Goal: Task Accomplishment & Management: Manage account settings

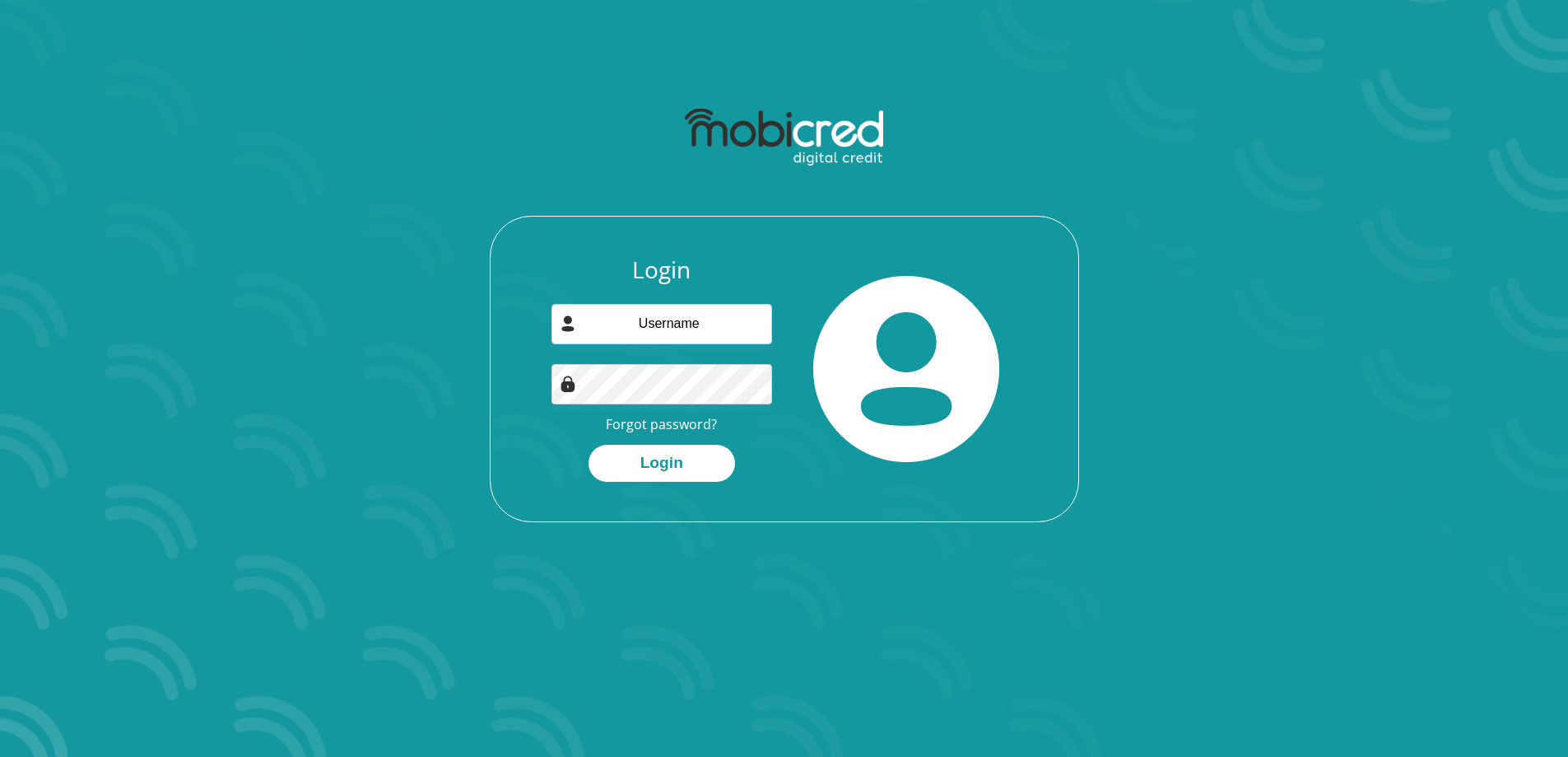
click at [639, 327] on input "email" at bounding box center [662, 324] width 221 height 40
type input "[EMAIL_ADDRESS][DOMAIN_NAME]"
click at [642, 453] on button "Login" at bounding box center [662, 463] width 146 height 37
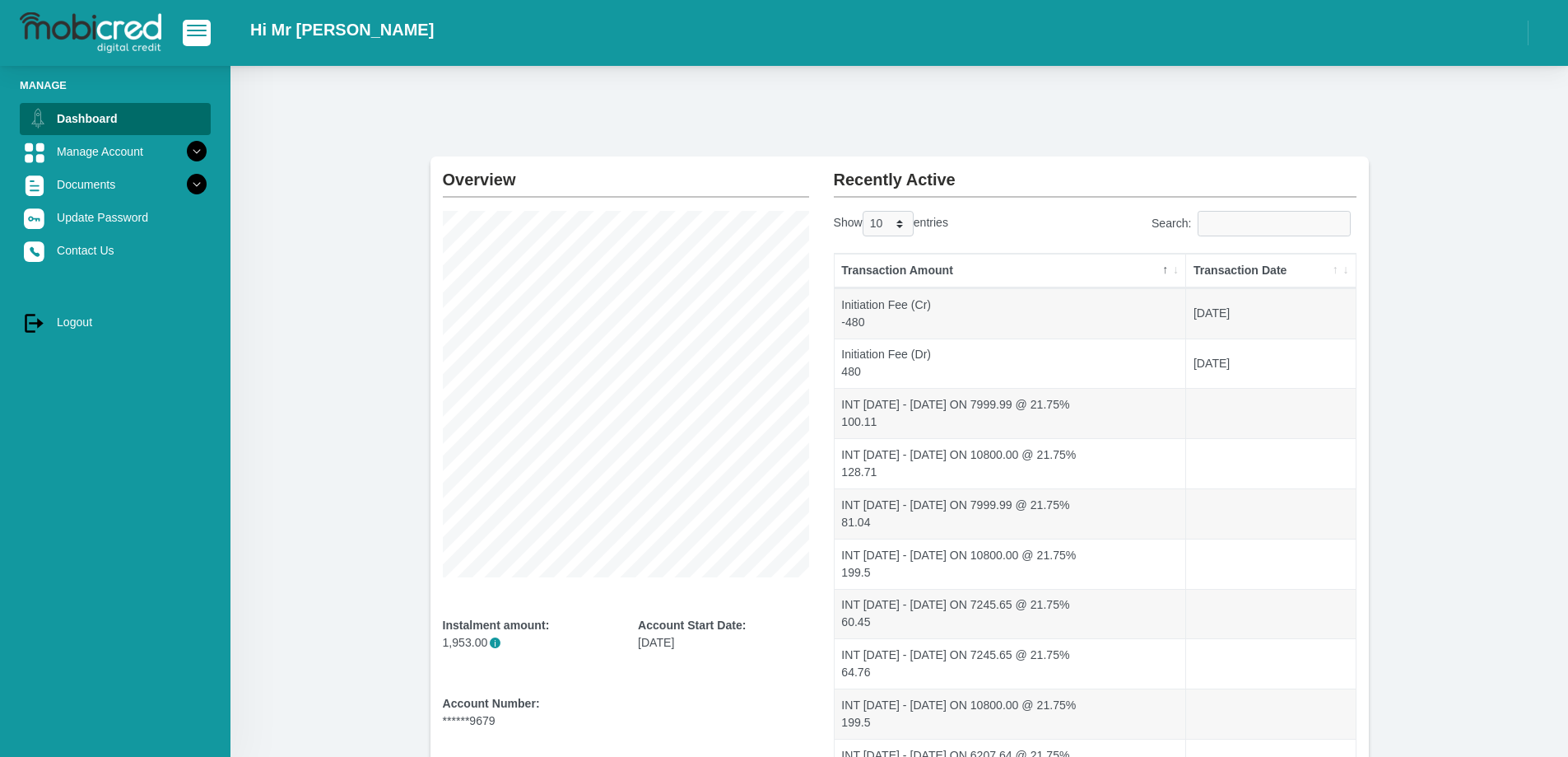
click at [1031, 119] on div "Overview Instalment amount: 1,953.00 i Account Start Date: [DATE] Account Numbe…" at bounding box center [899, 469] width 1337 height 806
click at [72, 147] on link "Manage Account" at bounding box center [114, 151] width 191 height 31
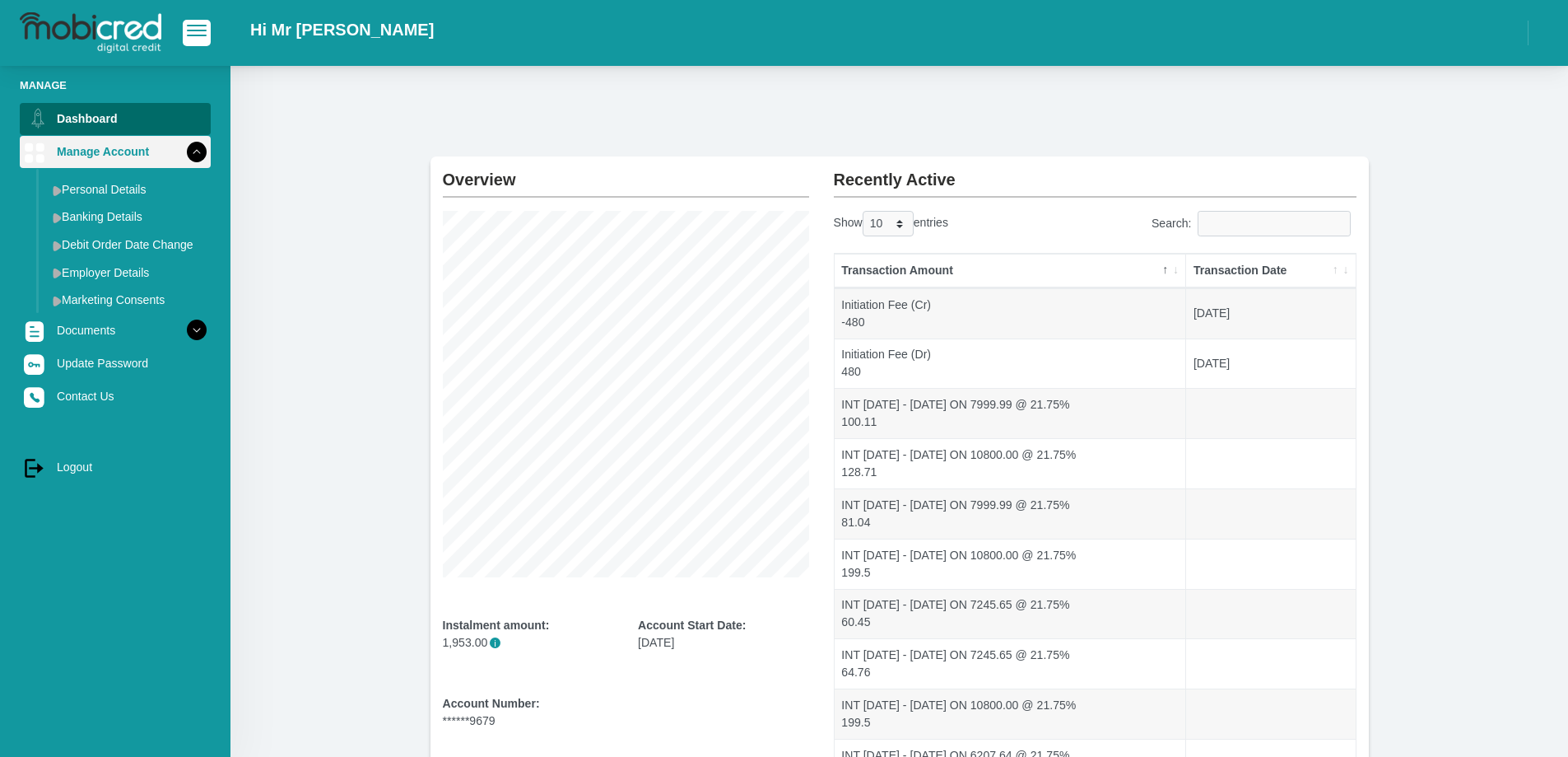
click at [96, 151] on link "Manage Account" at bounding box center [114, 151] width 191 height 31
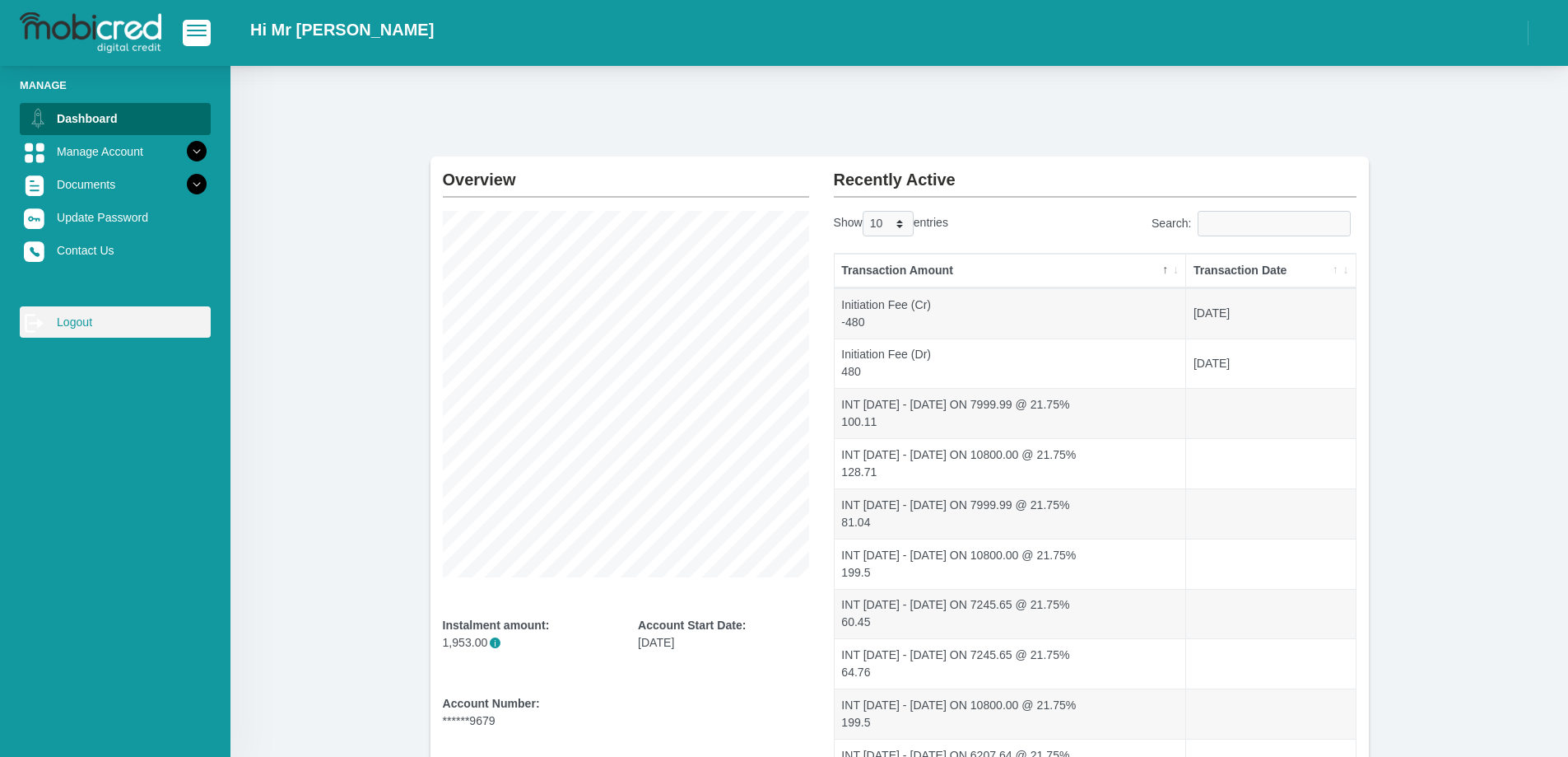
click at [69, 322] on link "log out Logout" at bounding box center [114, 321] width 191 height 31
